Goal: Ask a question

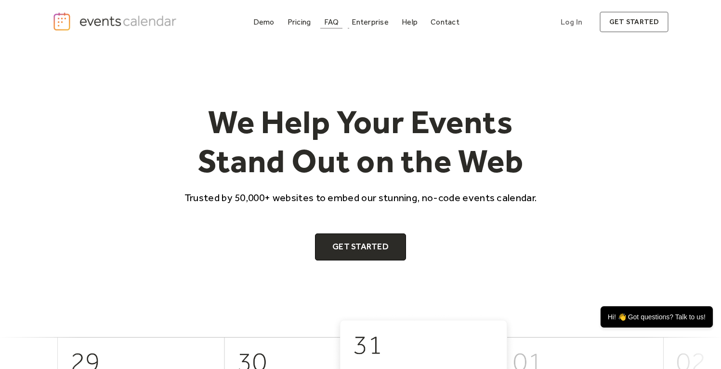
click at [331, 27] on link "FAQ" at bounding box center [331, 21] width 23 height 13
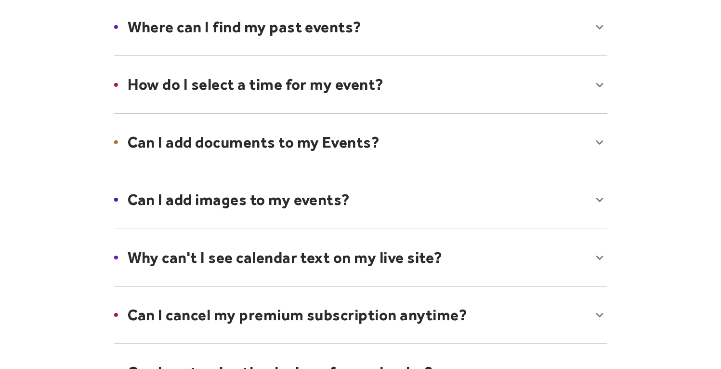
scroll to position [372, 0]
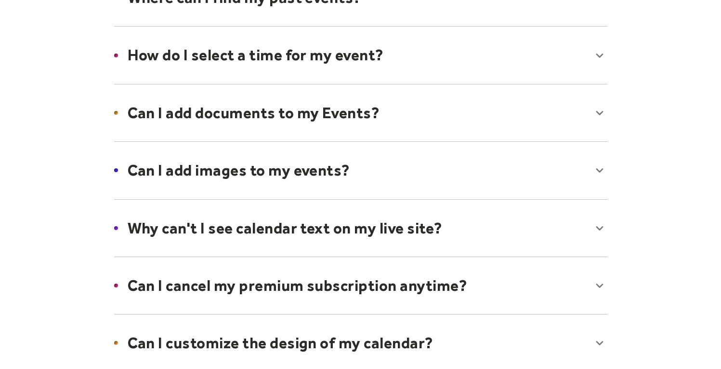
click at [344, 165] on div at bounding box center [361, 170] width 513 height 59
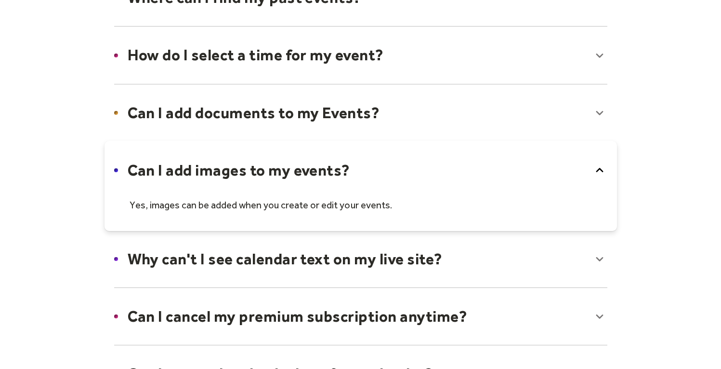
click at [344, 165] on div at bounding box center [361, 186] width 513 height 90
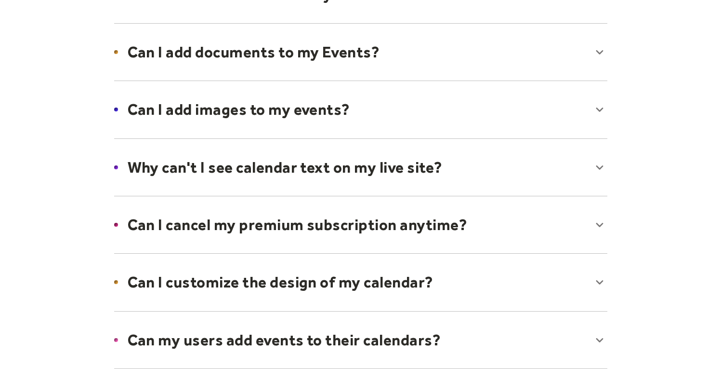
scroll to position [435, 0]
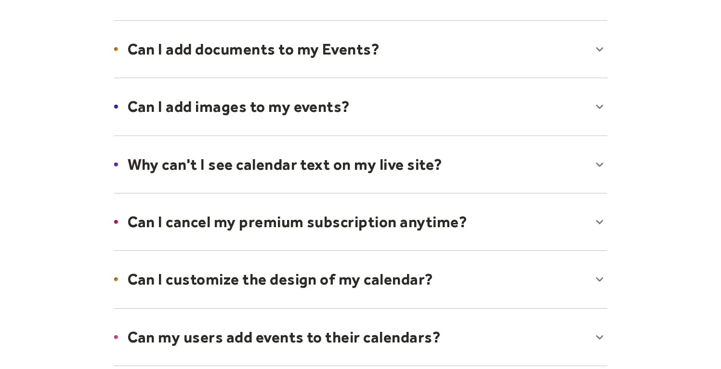
click at [318, 165] on div at bounding box center [361, 164] width 513 height 59
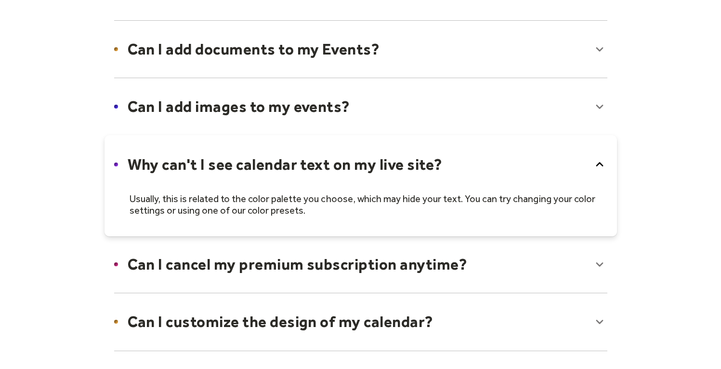
click at [318, 165] on div at bounding box center [361, 185] width 513 height 101
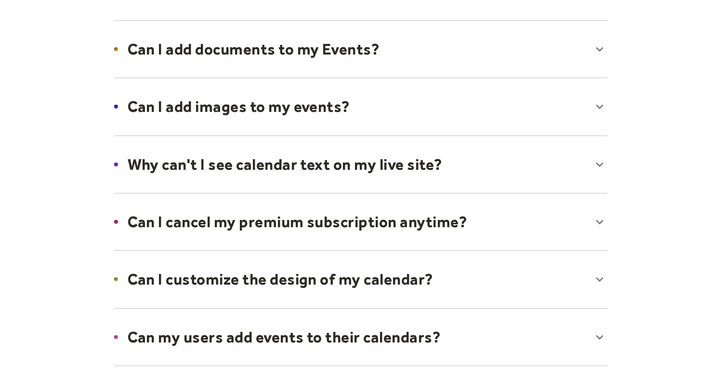
click at [319, 219] on div at bounding box center [361, 221] width 513 height 59
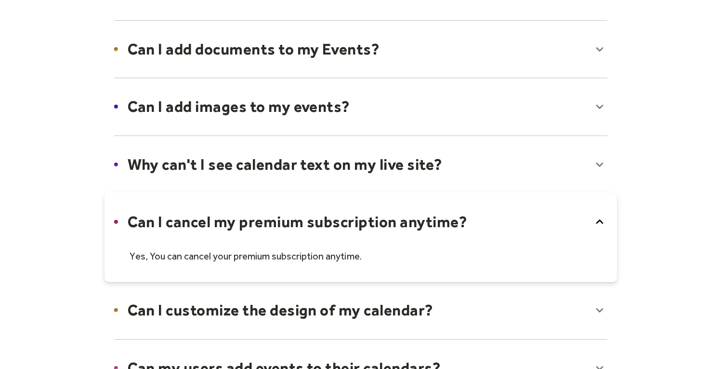
click at [319, 219] on div at bounding box center [361, 237] width 513 height 90
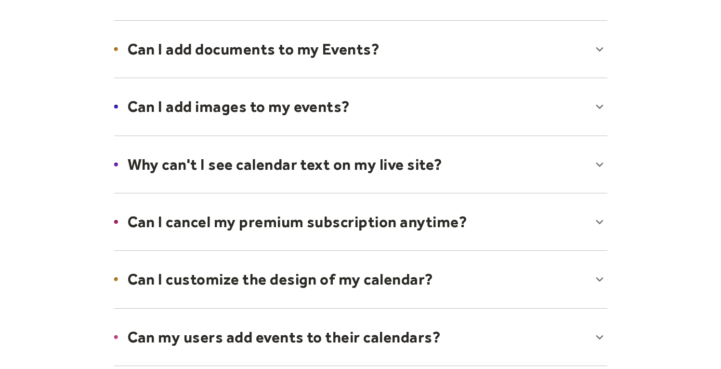
click at [298, 275] on div at bounding box center [361, 279] width 513 height 59
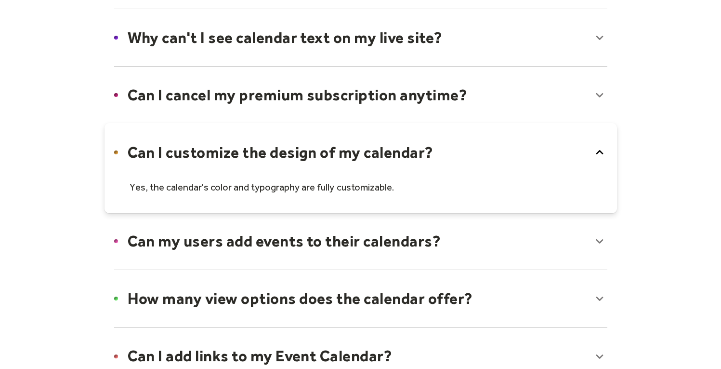
click at [314, 237] on div at bounding box center [361, 240] width 513 height 59
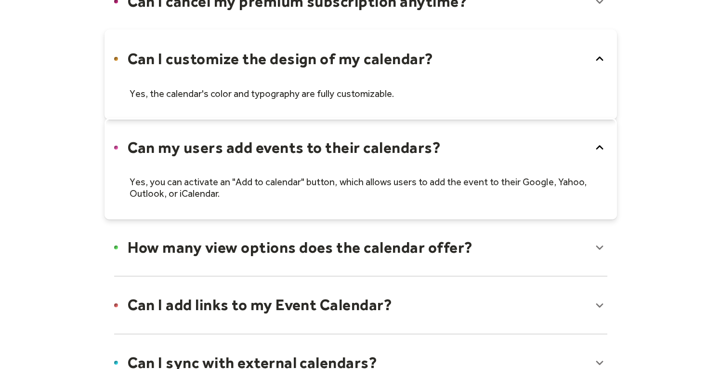
scroll to position [665, 0]
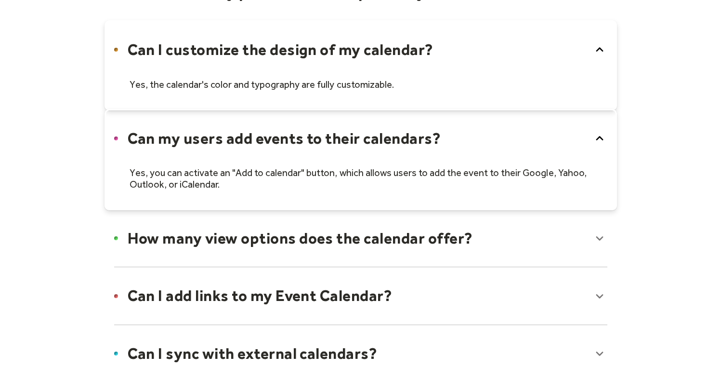
click at [293, 244] on div at bounding box center [361, 238] width 513 height 59
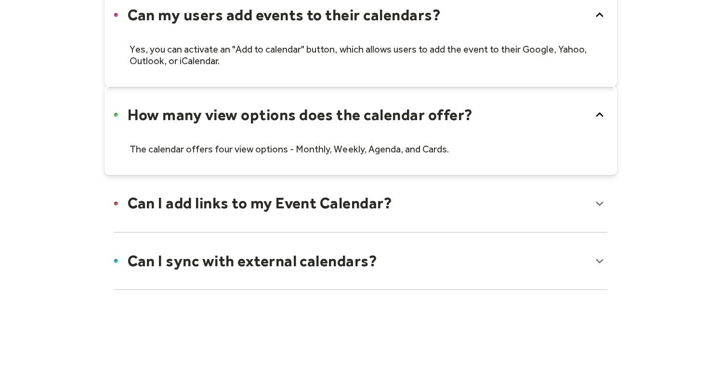
scroll to position [795, 0]
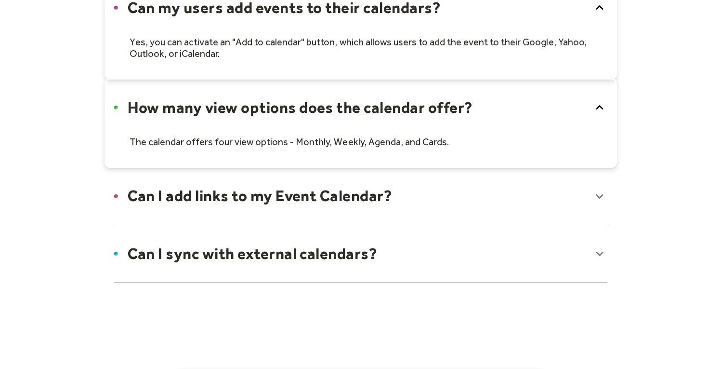
click at [299, 190] on div at bounding box center [361, 195] width 513 height 59
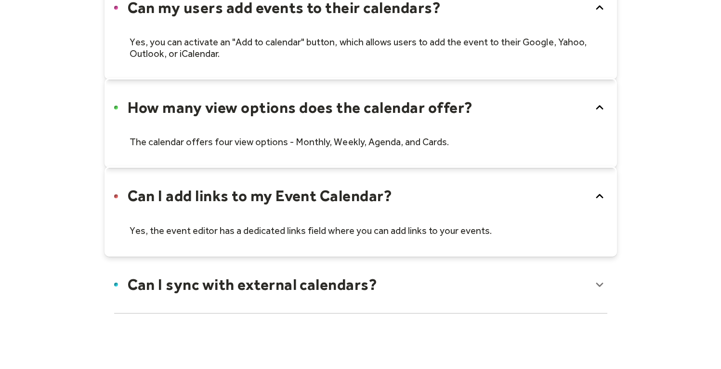
click at [283, 281] on div at bounding box center [361, 284] width 513 height 59
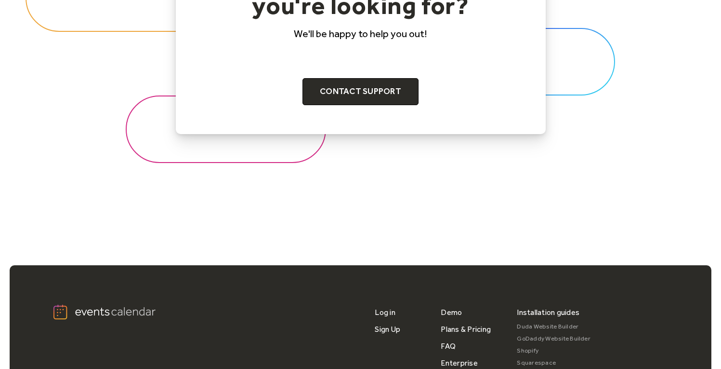
scroll to position [1135, 0]
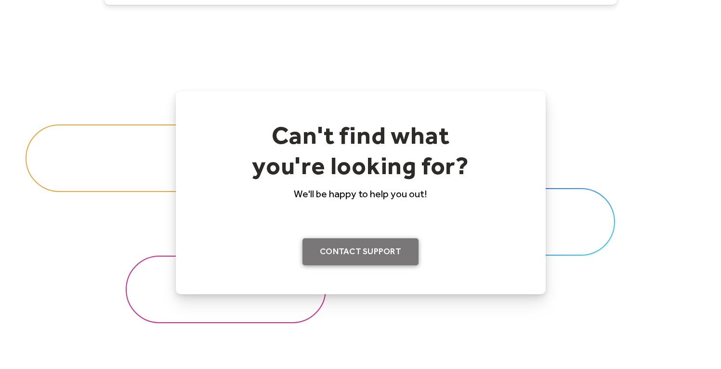
click at [330, 261] on link "Contact support" at bounding box center [361, 251] width 116 height 27
